Goal: Download file/media

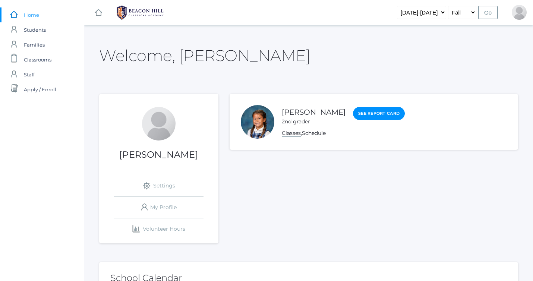
click at [287, 132] on link "Classes" at bounding box center [291, 133] width 19 height 7
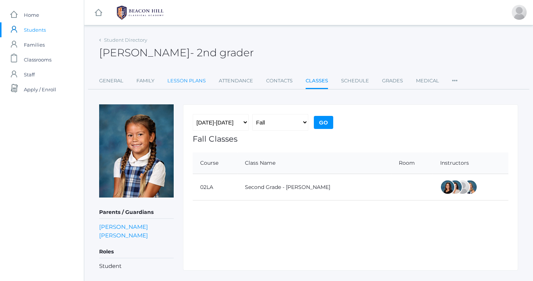
click at [178, 85] on link "Lesson Plans" at bounding box center [186, 80] width 38 height 15
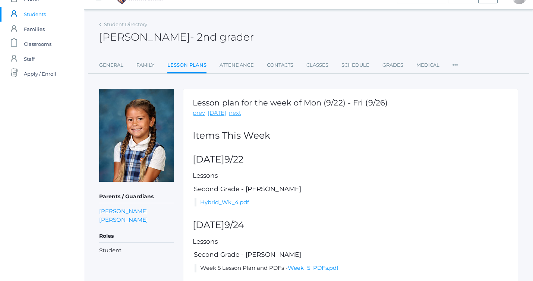
scroll to position [19, 0]
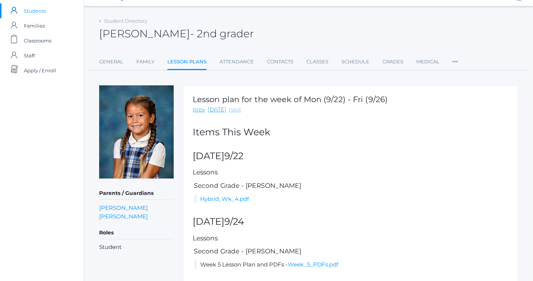
click at [233, 113] on link "next" at bounding box center [235, 109] width 12 height 9
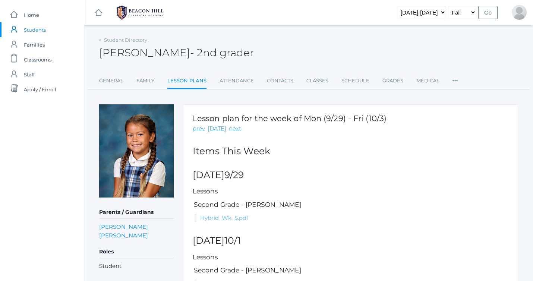
click at [212, 220] on link "Hybrid_Wk_5.pdf" at bounding box center [224, 217] width 48 height 7
